Goal: Task Accomplishment & Management: Use online tool/utility

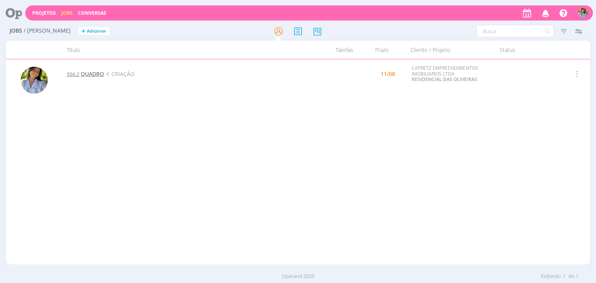
click at [99, 72] on span "QUADRO" at bounding box center [92, 73] width 23 height 7
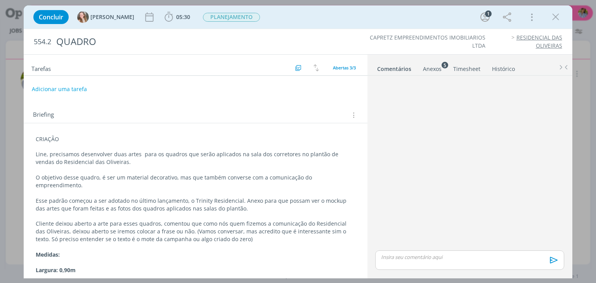
scroll to position [78, 0]
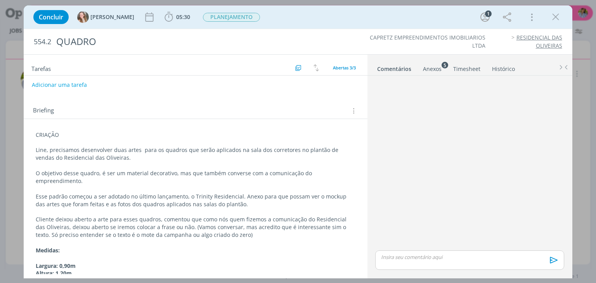
click at [423, 69] on div "Anexos 5" at bounding box center [432, 69] width 19 height 8
click at [434, 68] on div "Anexos 5" at bounding box center [432, 69] width 19 height 8
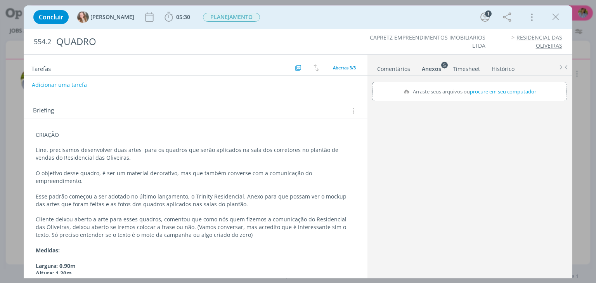
click at [433, 69] on div "Anexos 5" at bounding box center [431, 69] width 19 height 8
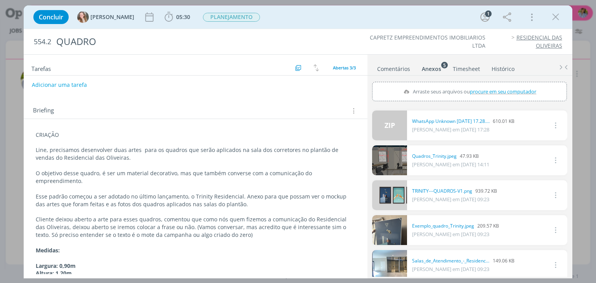
click at [435, 69] on div "Anexos 5" at bounding box center [431, 69] width 19 height 8
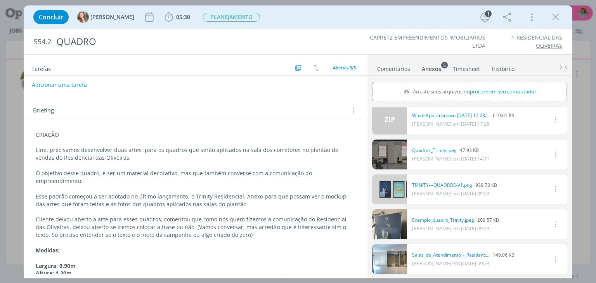
click at [387, 190] on link "dialog" at bounding box center [389, 190] width 35 height 30
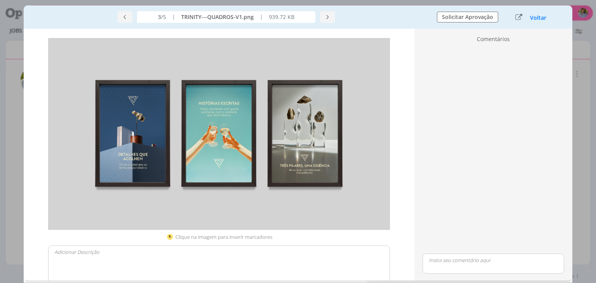
scroll to position [2, 0]
click at [532, 18] on button "Voltar" at bounding box center [538, 18] width 17 height 6
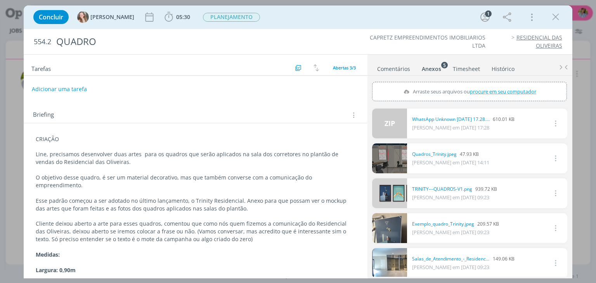
scroll to position [78, 0]
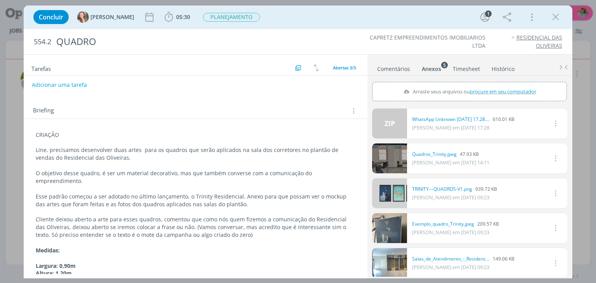
click at [392, 231] on link "dialog" at bounding box center [389, 228] width 35 height 30
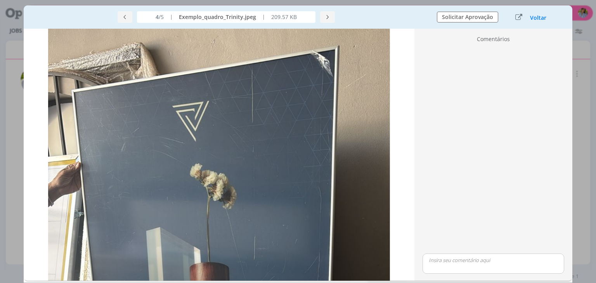
scroll to position [17, 0]
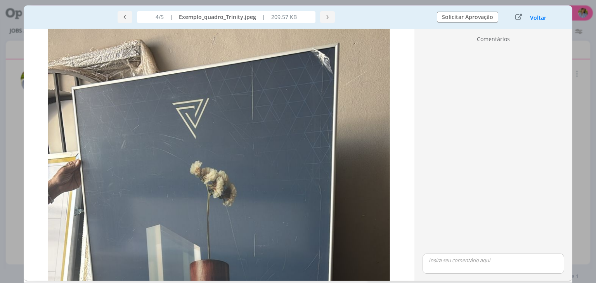
click at [539, 18] on button "Voltar" at bounding box center [538, 18] width 17 height 6
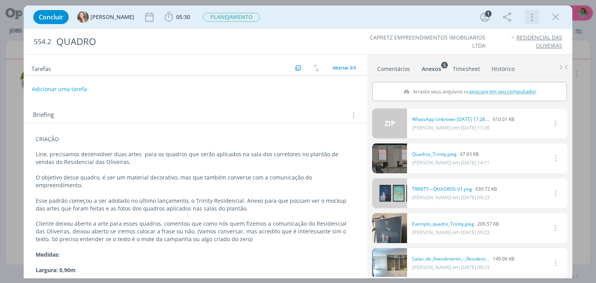
scroll to position [78, 0]
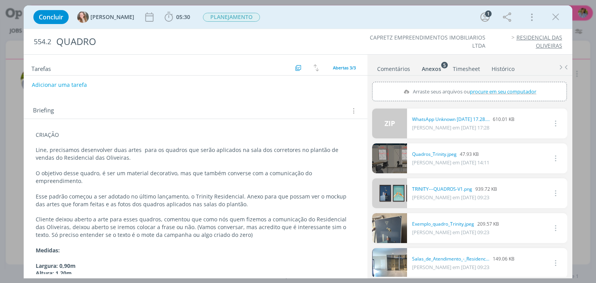
click at [380, 168] on link "dialog" at bounding box center [389, 159] width 35 height 30
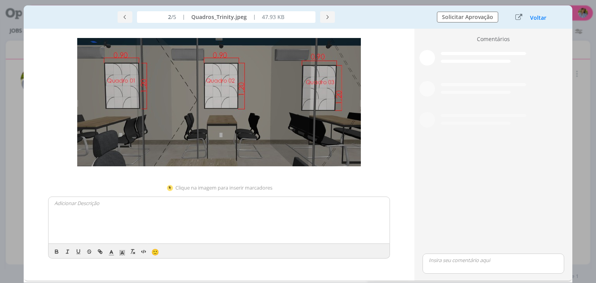
scroll to position [73, 0]
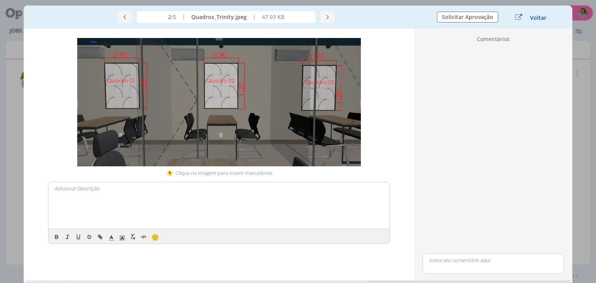
click at [539, 19] on button "Voltar" at bounding box center [538, 18] width 17 height 6
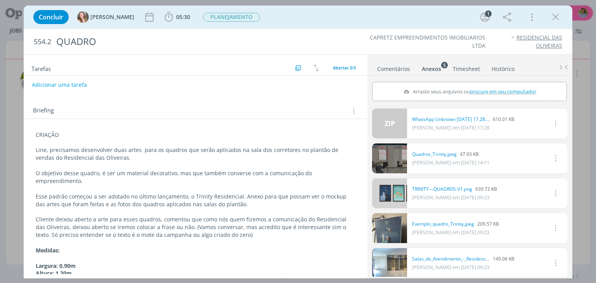
scroll to position [6, 0]
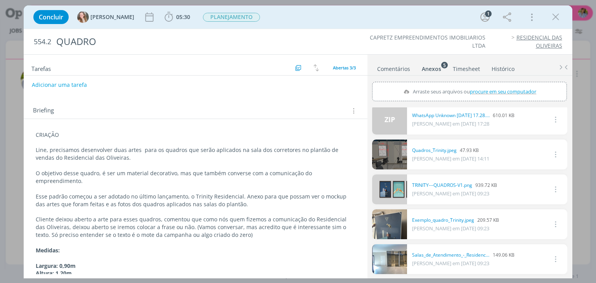
click at [401, 256] on link "dialog" at bounding box center [389, 260] width 35 height 30
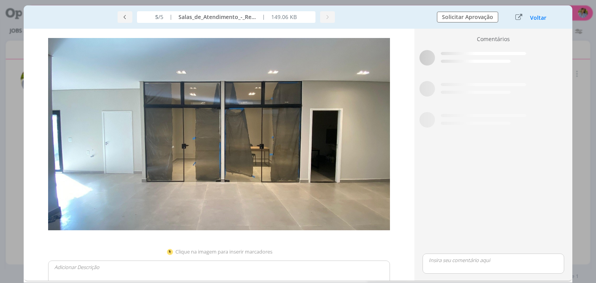
scroll to position [2, 0]
drag, startPoint x: 539, startPoint y: 19, endPoint x: 550, endPoint y: 24, distance: 12.0
click at [539, 19] on button "Voltar" at bounding box center [538, 18] width 17 height 6
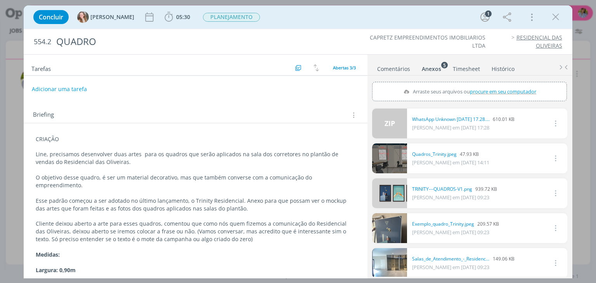
scroll to position [78, 0]
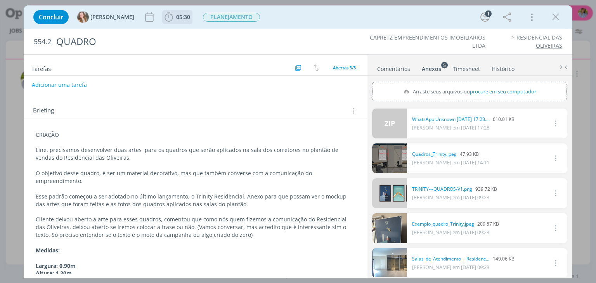
drag, startPoint x: 164, startPoint y: 15, endPoint x: 166, endPoint y: 22, distance: 6.9
click at [176, 15] on span "05:30" at bounding box center [183, 16] width 14 height 7
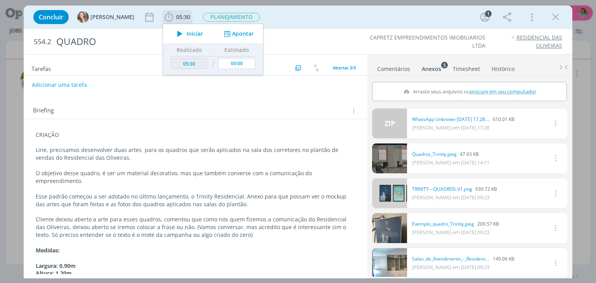
click at [187, 36] on span "Iniciar" at bounding box center [195, 33] width 16 height 5
click at [554, 16] on icon "dialog" at bounding box center [556, 17] width 12 height 12
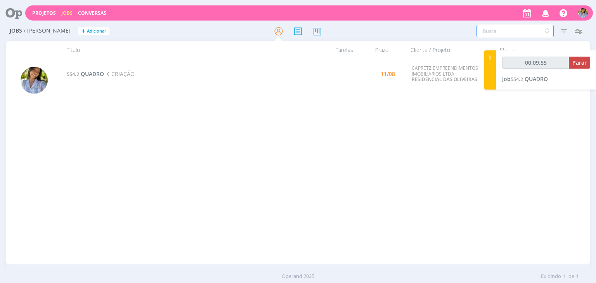
click at [514, 31] on input "text" at bounding box center [515, 31] width 77 height 12
click at [559, 30] on icon "button" at bounding box center [564, 31] width 14 height 14
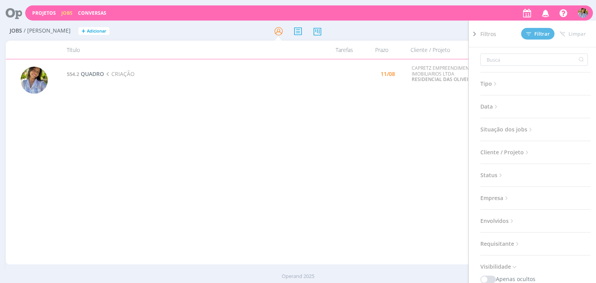
click at [519, 130] on span "Situação dos jobs" at bounding box center [508, 130] width 54 height 10
click at [530, 150] on span at bounding box center [531, 151] width 16 height 8
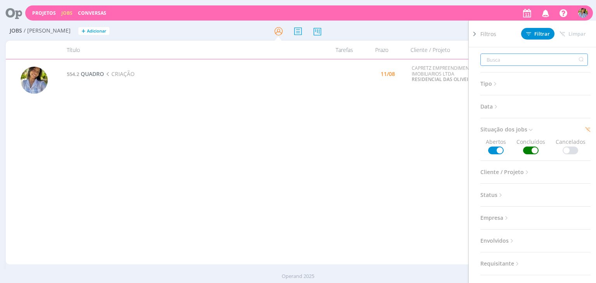
click at [512, 60] on input "text" at bounding box center [535, 60] width 108 height 12
type input "00:09:59"
type input "s"
type input "sa"
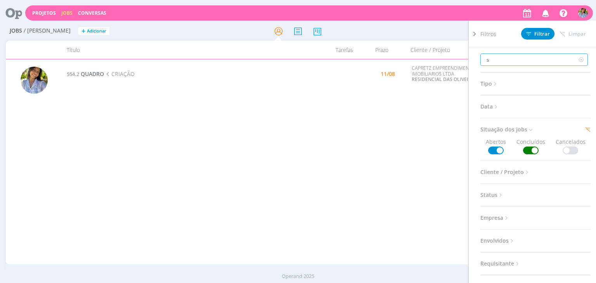
type input "sa"
type input "san"
type input "00:10:00"
type input "san"
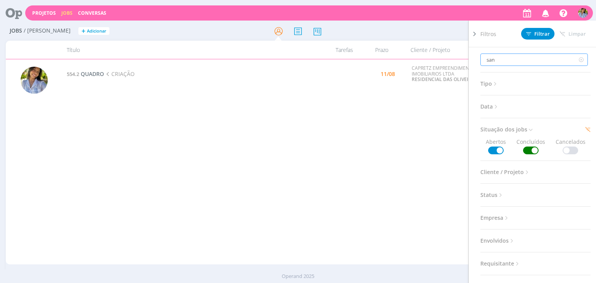
type input "san"
type input "san p"
type input "san pi"
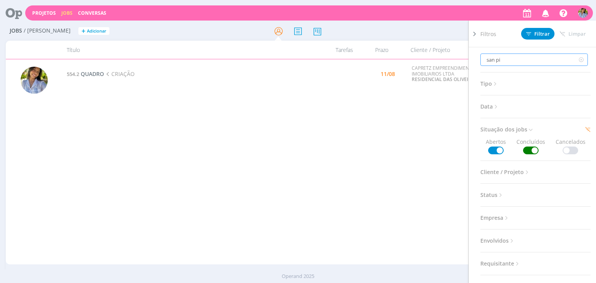
type input "san pie"
type input "san piet"
type input "00:10:01"
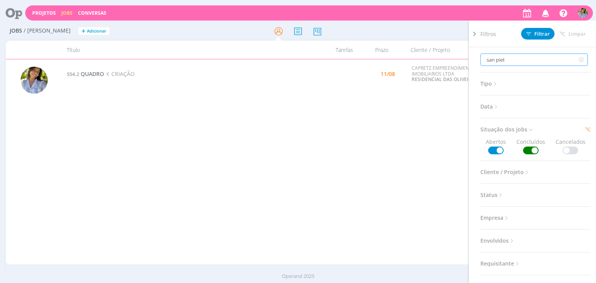
type input "san pietr"
type input "00:10:02"
type input "san pietrp"
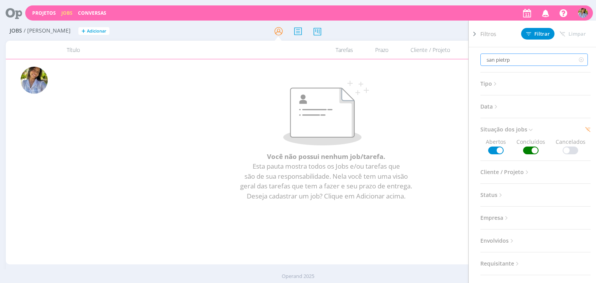
type input "00:10:04"
type input "san pietr"
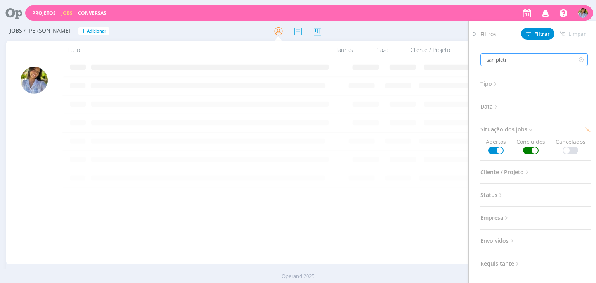
type input "san pietro"
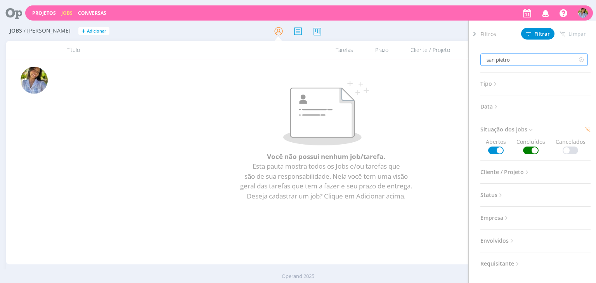
type input "san pietro"
click at [538, 36] on span "Filtrar" at bounding box center [538, 33] width 24 height 5
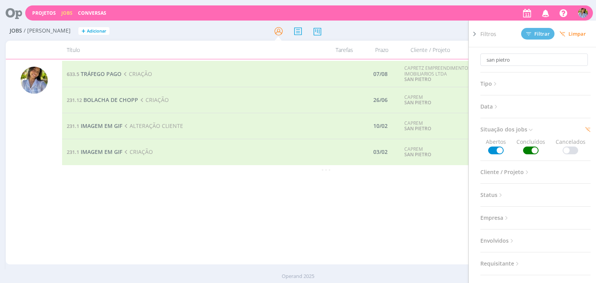
click at [221, 205] on div "633.5 TRÁFEGO PAGO CRIAÇÃO 07/08 CAPRETZ EMPREENDIMENTOS IMOBILIARIOS LTDA SAN …" at bounding box center [326, 162] width 528 height 202
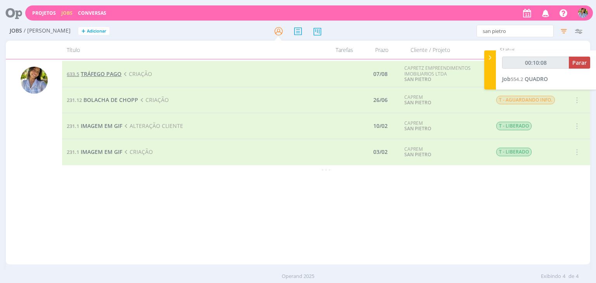
click at [101, 73] on span "TRÁFEGO PAGO" at bounding box center [101, 73] width 41 height 7
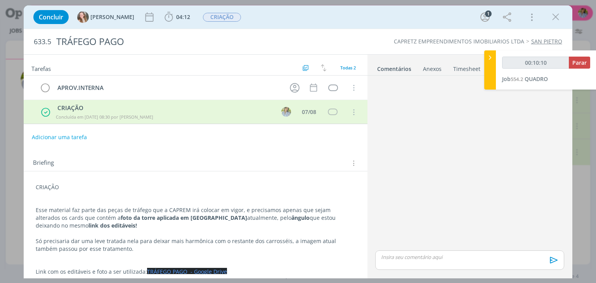
scroll to position [6, 0]
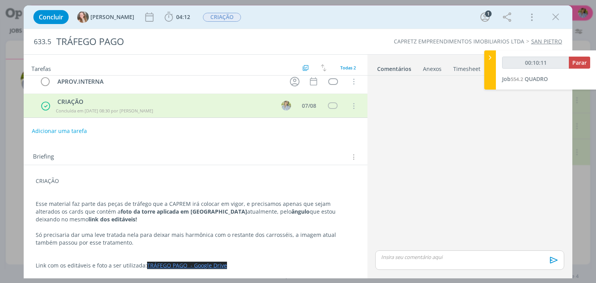
click at [185, 264] on link "TRÁFEGO PAGO - Google Drive" at bounding box center [187, 265] width 80 height 7
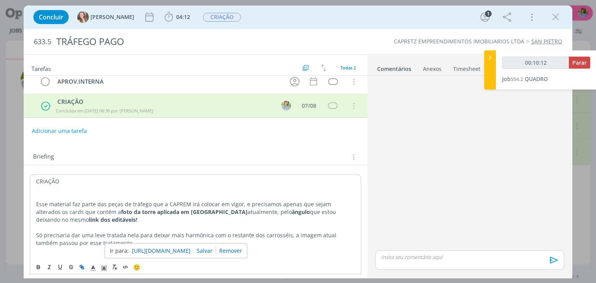
click at [175, 249] on link "[URL][DOMAIN_NAME]" at bounding box center [161, 251] width 59 height 10
type input "00:39:00"
